Goal: Task Accomplishment & Management: Complete application form

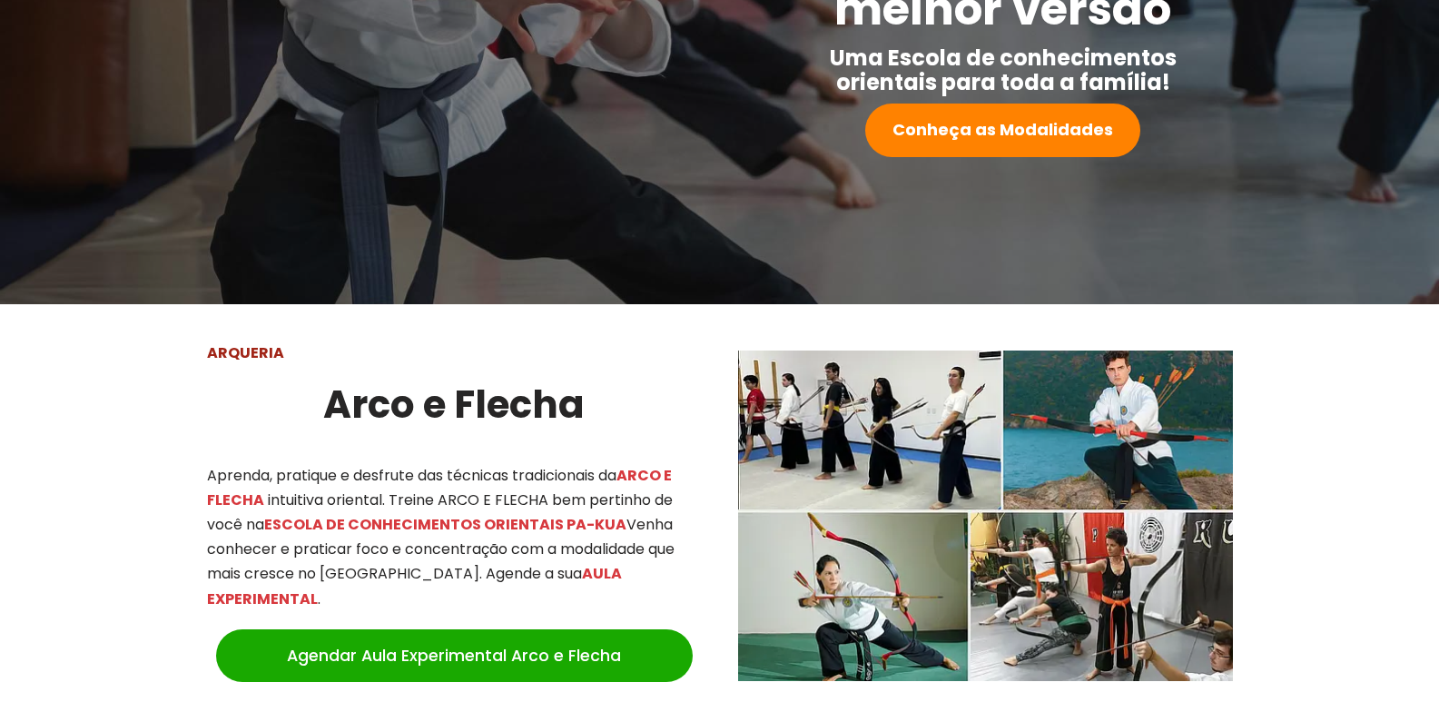
scroll to position [545, 0]
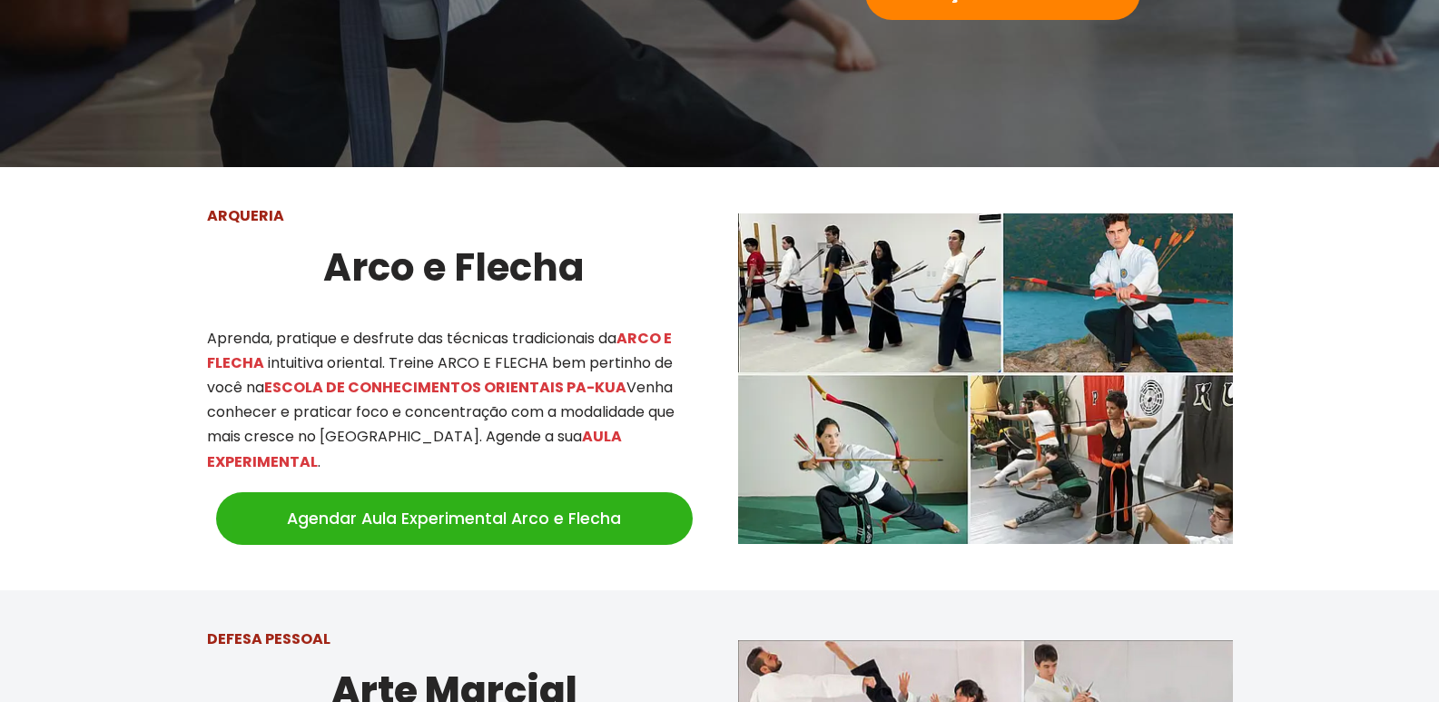
click at [606, 492] on link "Agendar Aula Experimental Arco e Flecha" at bounding box center [454, 518] width 477 height 53
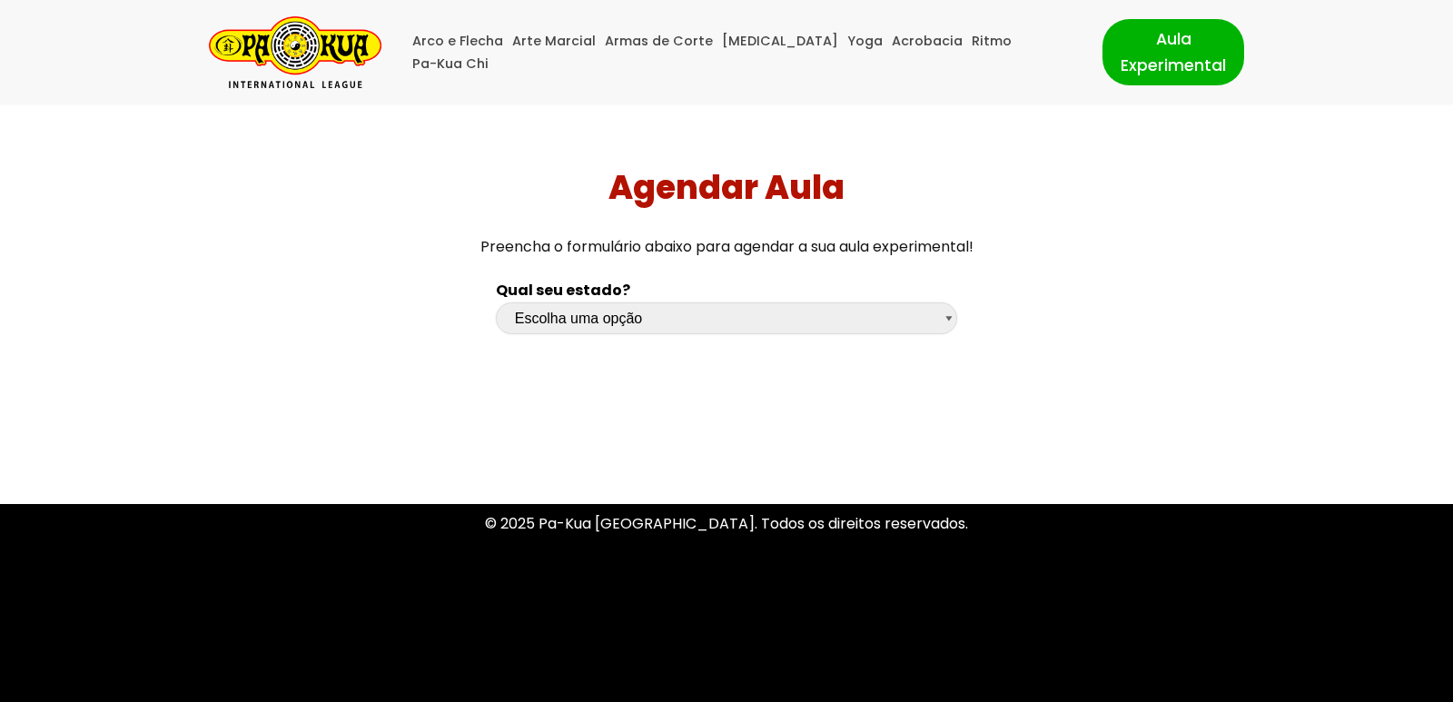
click at [649, 324] on select "Escolha uma opção Rio Grande do Sul Santa Catarina Paraná São Paulo Rio de Jane…" at bounding box center [727, 318] width 462 height 32
select select "sc"
click at [496, 302] on select "Escolha uma opção Rio Grande do Sul Santa Catarina Paraná São Paulo Rio de Jane…" at bounding box center [727, 318] width 462 height 32
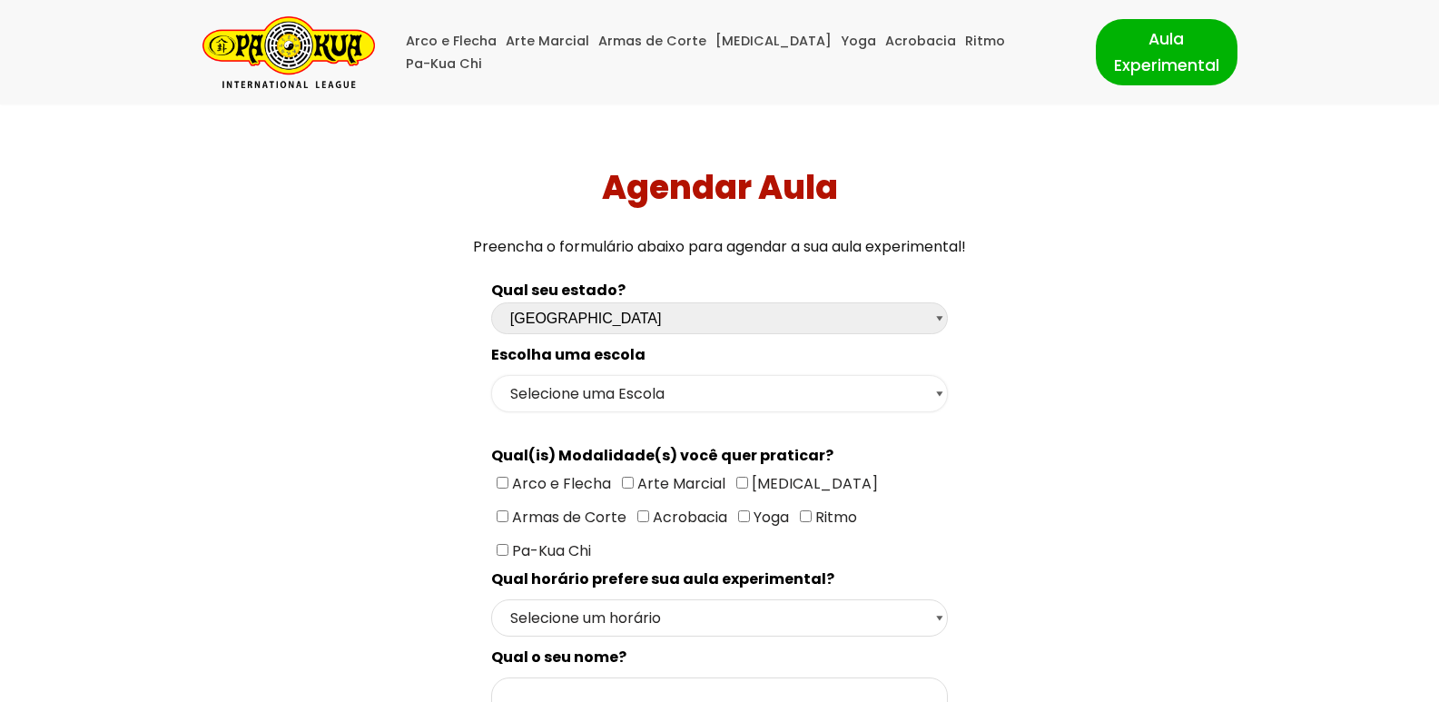
click at [626, 399] on select "Selecione uma Escola Florianópolis - Escola Pantanal Florianópolis - Escola Mau…" at bounding box center [719, 393] width 457 height 37
select select "Florianópolis - Escola Mauro Ramos"
click at [491, 375] on select "Selecione uma Escola Florianópolis - Escola Pantanal Florianópolis - Escola Mau…" at bounding box center [719, 393] width 457 height 37
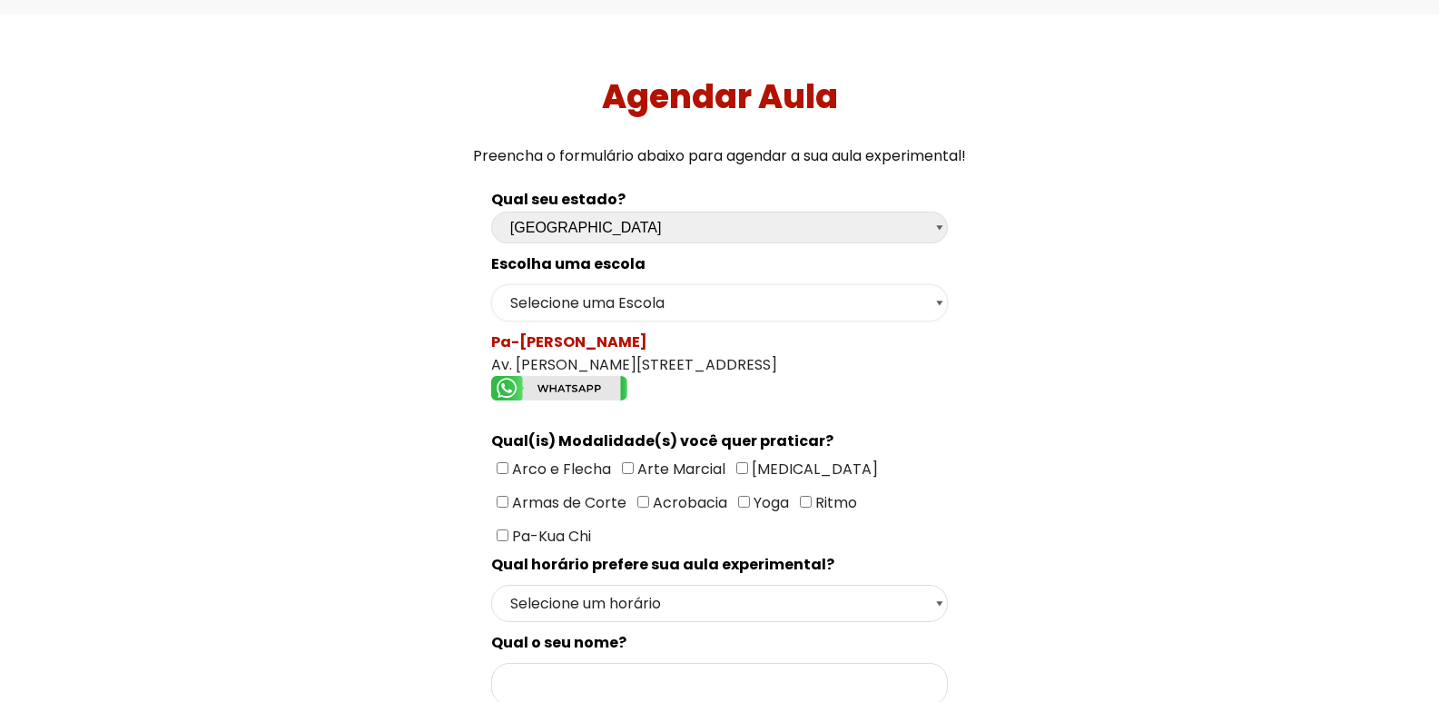
scroll to position [182, 0]
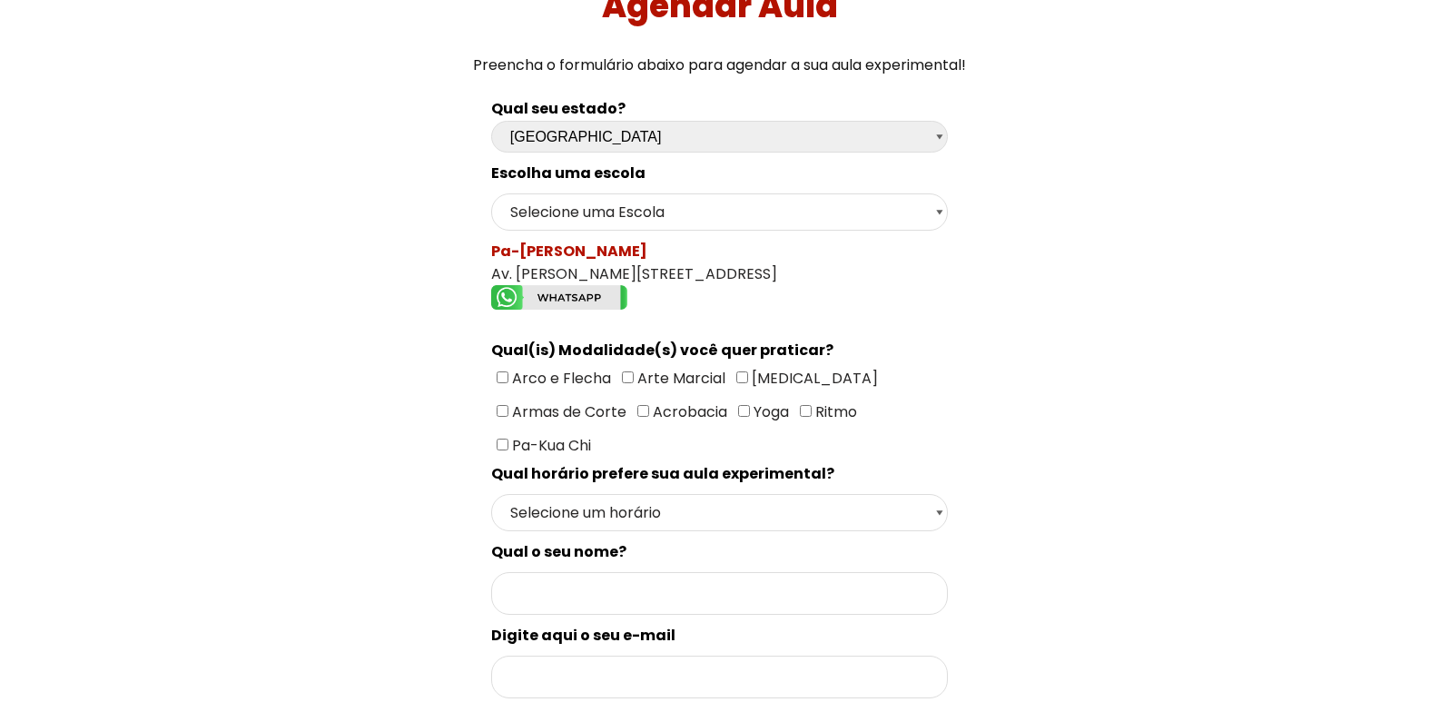
click at [497, 378] on input"] "Arco e Flecha" at bounding box center [503, 377] width 12 height 12
checkbox input"] "true"
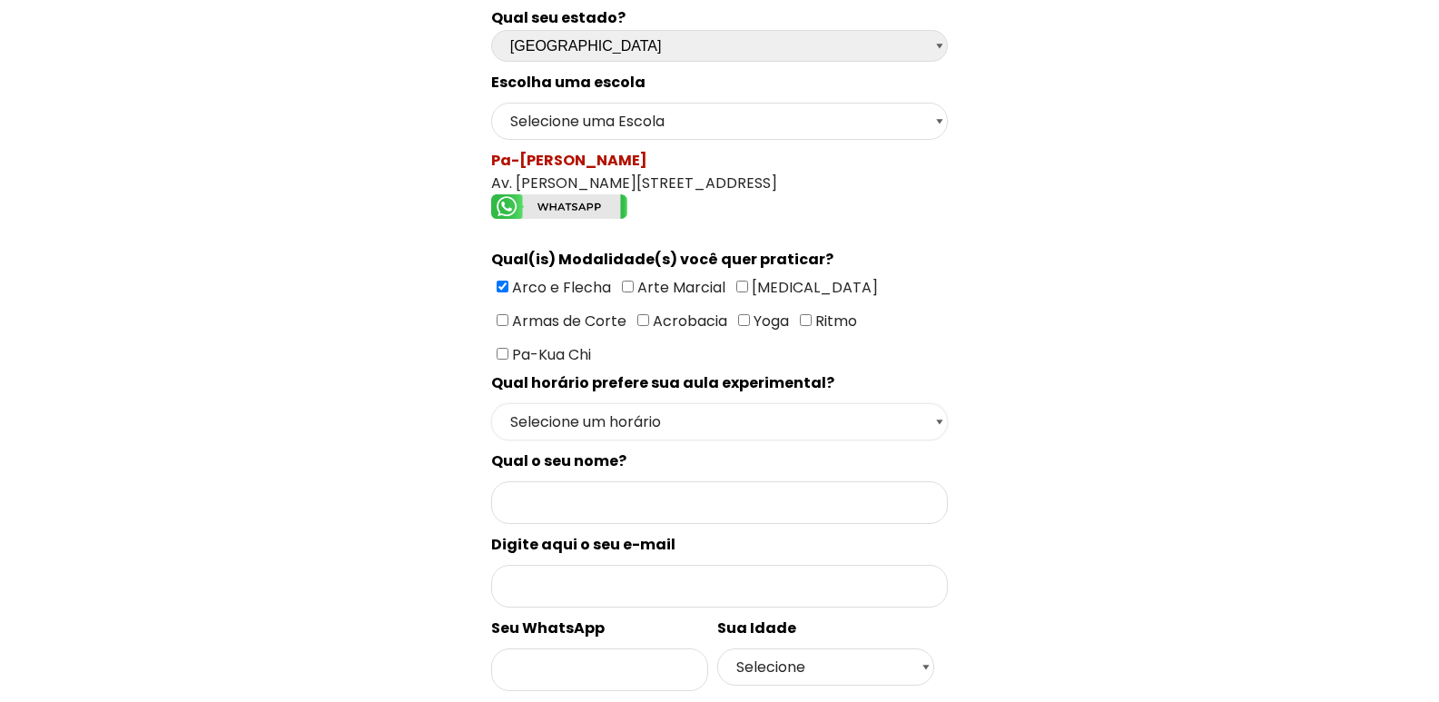
click at [778, 403] on select "Selecione um horário Manhã Tarde Noite" at bounding box center [719, 421] width 457 height 37
select select "Tarde"
click at [491, 403] on select "Selecione um horário Manhã Tarde Noite" at bounding box center [719, 421] width 457 height 37
click at [695, 481] on input "Formulário de contacto" at bounding box center [719, 502] width 457 height 43
type input "leticia"
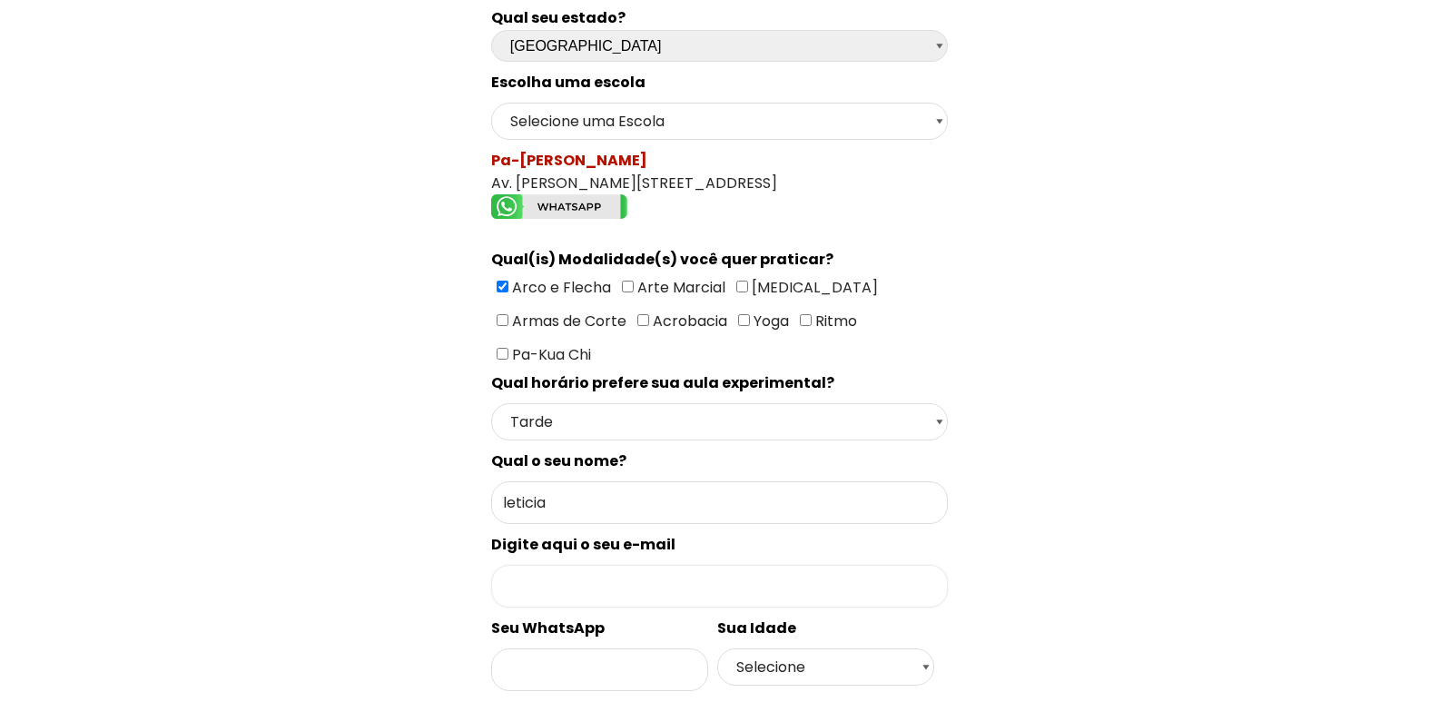
click at [644, 565] on input "Formulário de contacto" at bounding box center [719, 586] width 457 height 43
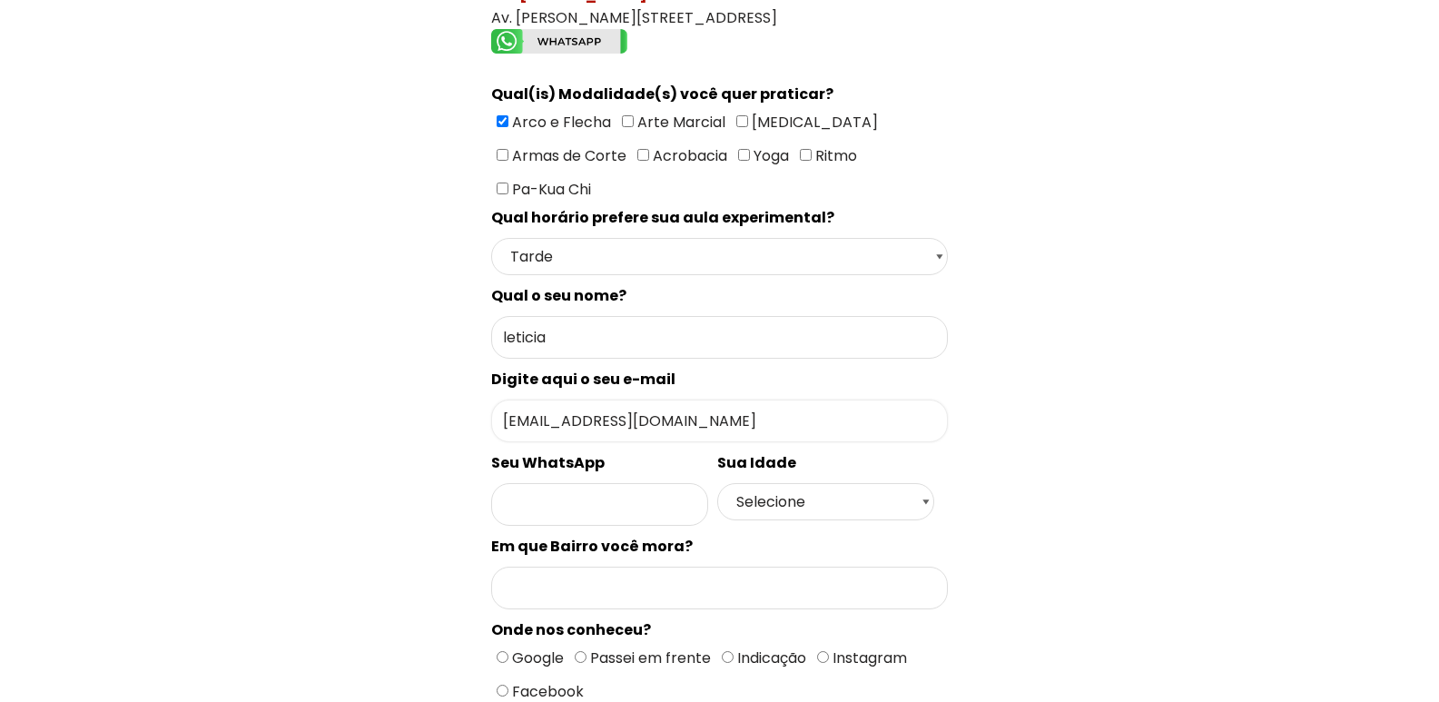
scroll to position [545, 0]
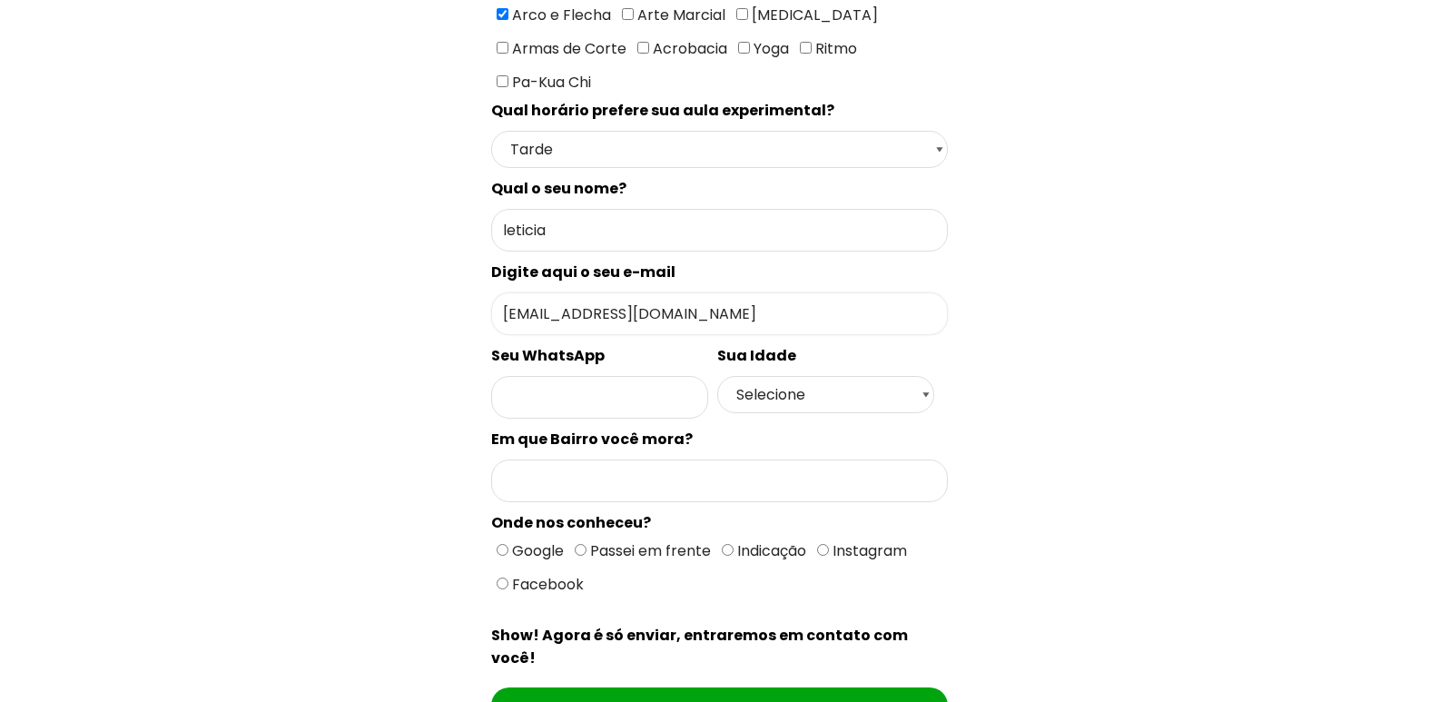
type input "birthdayleticia@gmail.com"
click at [629, 376] on input "Formulário de contacto" at bounding box center [599, 397] width 217 height 43
type input "48999425185"
click at [876, 376] on select "Selecione 18 19 20 21 22 23 24 25 26 27 28 29 30 31 32 33 34 35 36 37 38 39 40 …" at bounding box center [825, 394] width 217 height 37
select select "24"
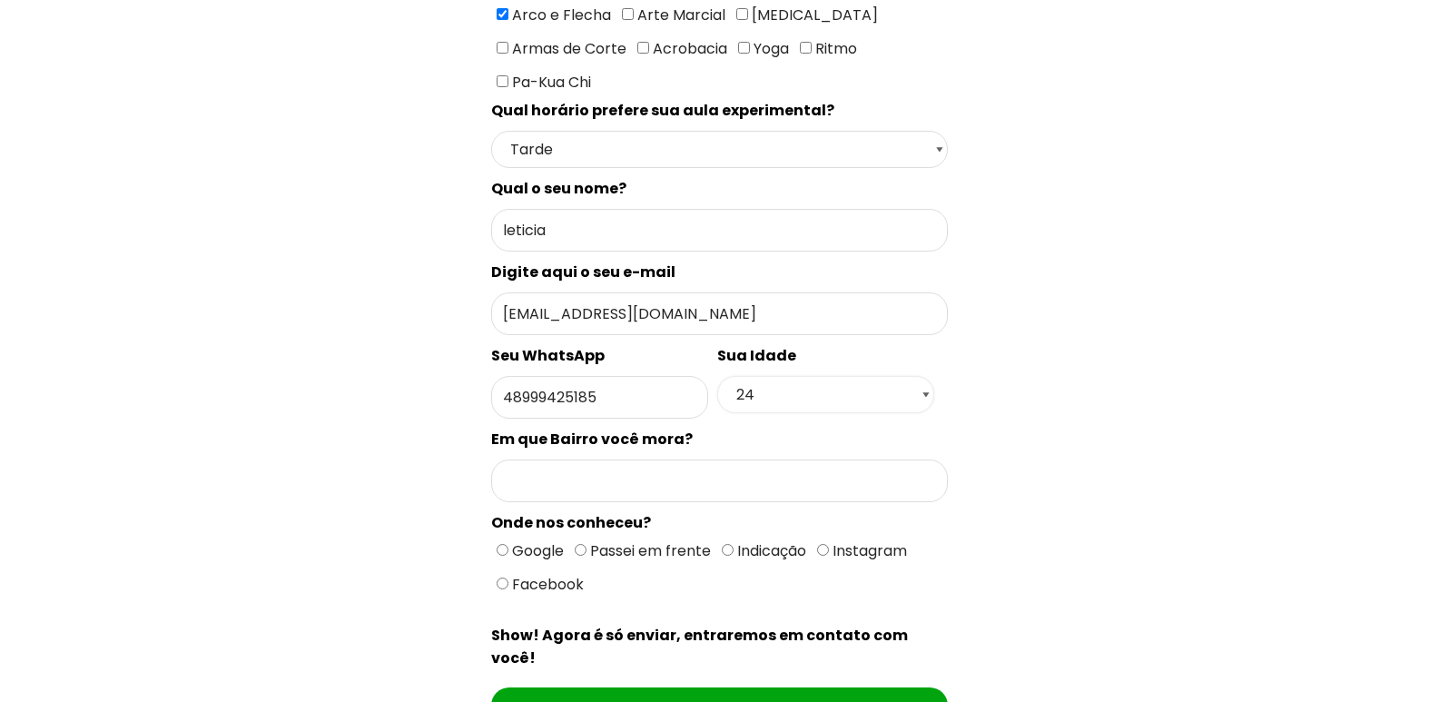
click at [717, 376] on select "Selecione 18 19 20 21 22 23 24 25 26 27 28 29 30 31 32 33 34 35 36 37 38 39 40 …" at bounding box center [825, 394] width 217 height 37
click at [615, 459] on input "Formulário de contacto" at bounding box center [719, 480] width 457 height 43
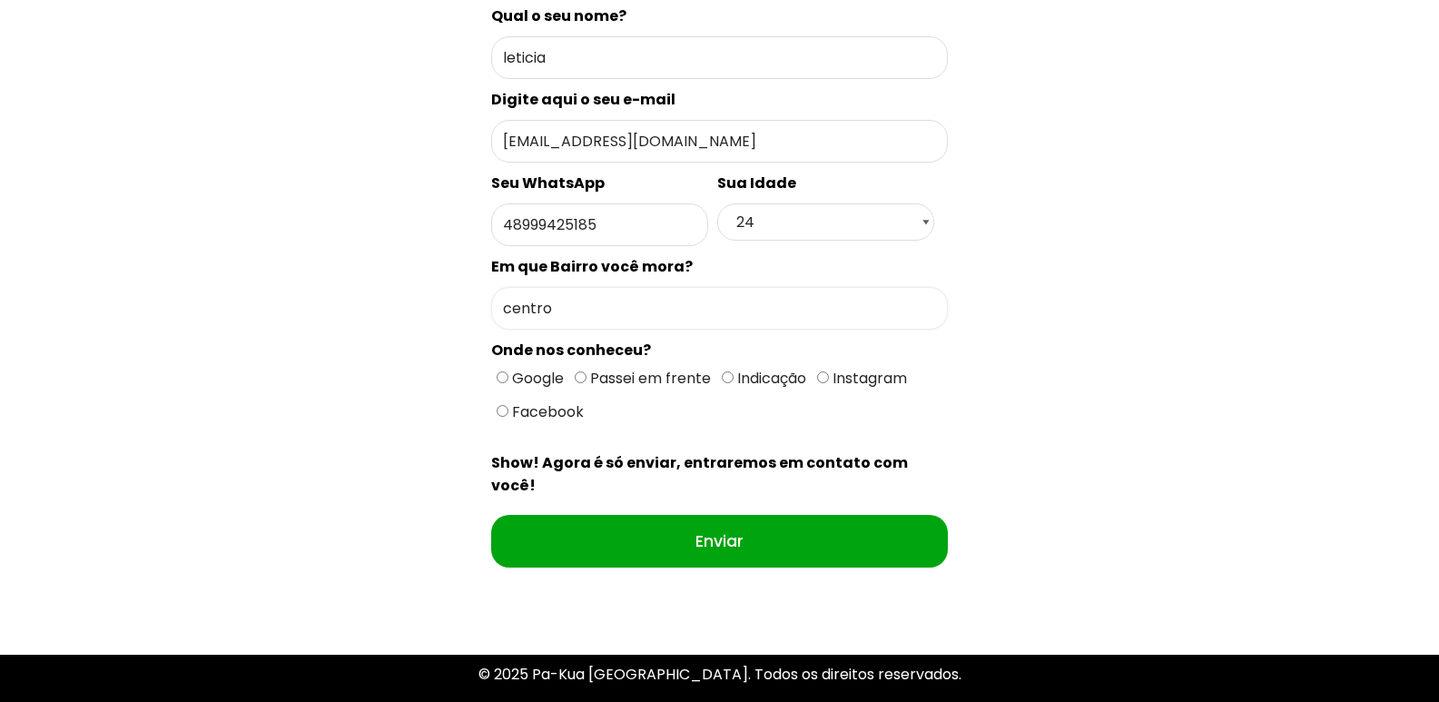
scroll to position [812, 0]
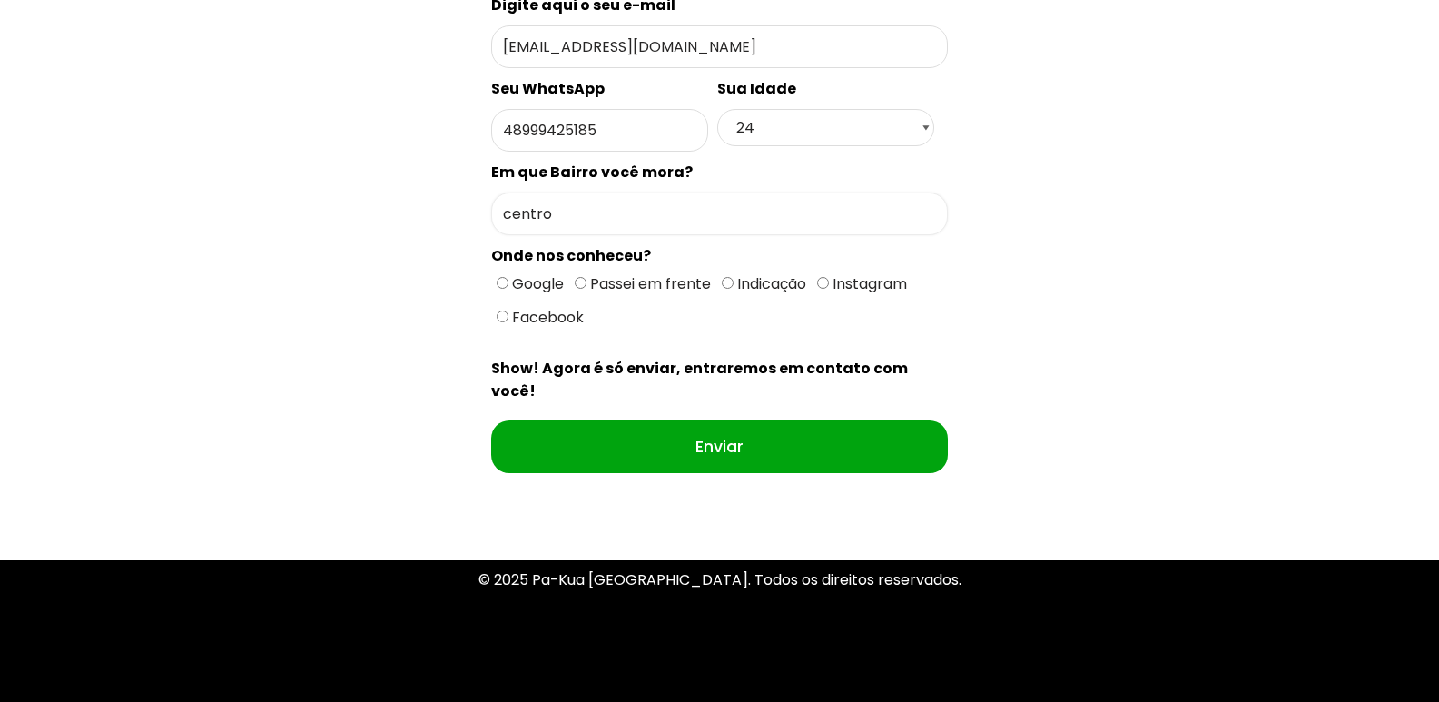
type input "centro"
click at [514, 273] on span "Google" at bounding box center [535, 283] width 55 height 21
click at [508, 277] on input "Google" at bounding box center [503, 283] width 12 height 12
radio input "true"
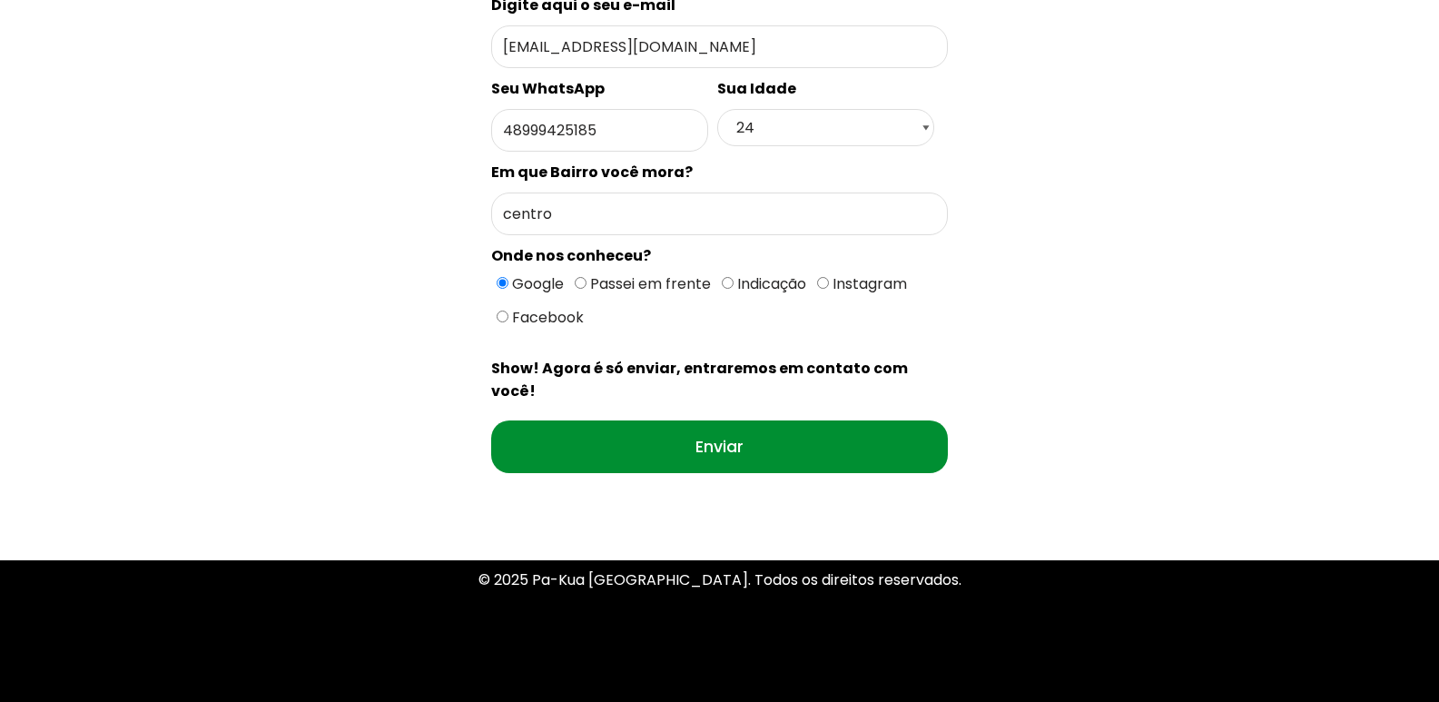
click at [748, 420] on input "Enviar" at bounding box center [719, 446] width 457 height 53
